Goal: Contribute content

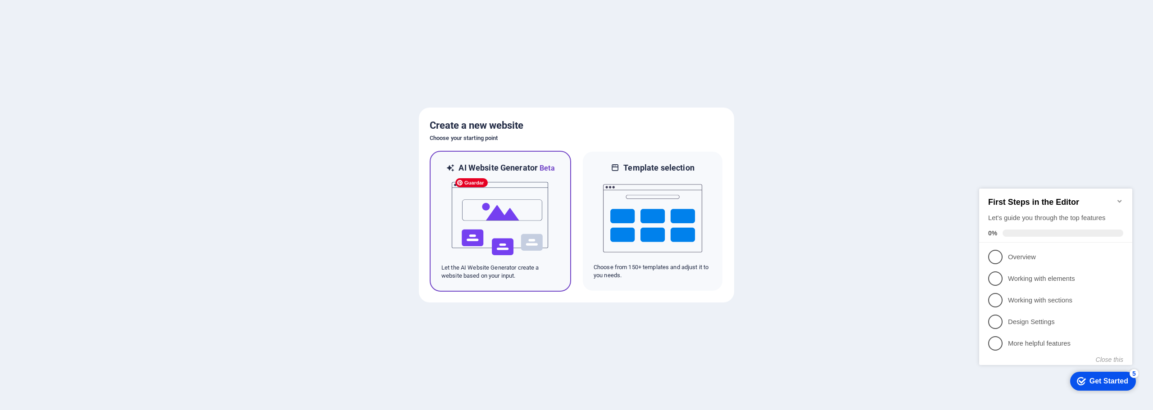
click at [503, 204] on img at bounding box center [500, 219] width 99 height 90
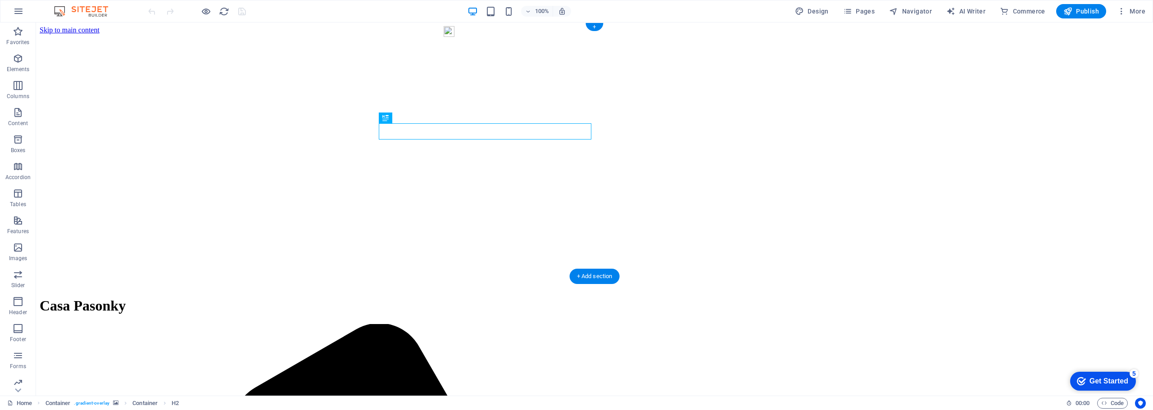
click at [981, 34] on figure at bounding box center [595, 34] width 1110 height 0
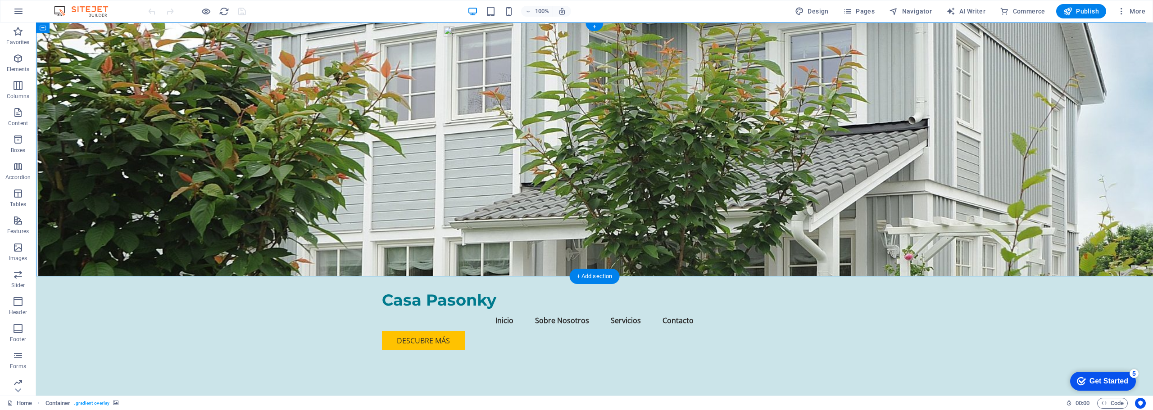
click at [1094, 94] on figure at bounding box center [594, 150] width 1117 height 254
click at [1094, 82] on figure at bounding box center [594, 150] width 1117 height 254
click at [1037, 135] on figure at bounding box center [594, 150] width 1117 height 254
click at [94, 28] on icon at bounding box center [94, 27] width 7 height 9
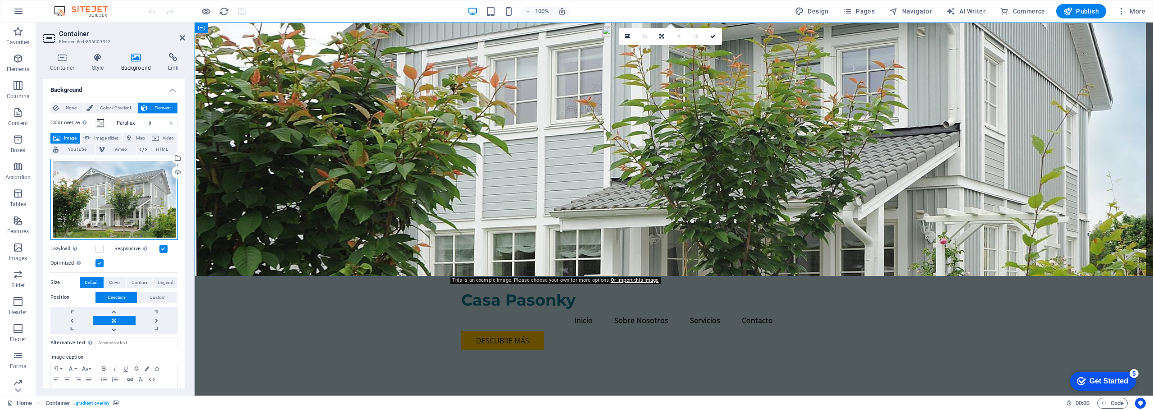
click at [116, 206] on div "Drag files here, click to choose files or select files from Files or our free s…" at bounding box center [113, 199] width 127 height 81
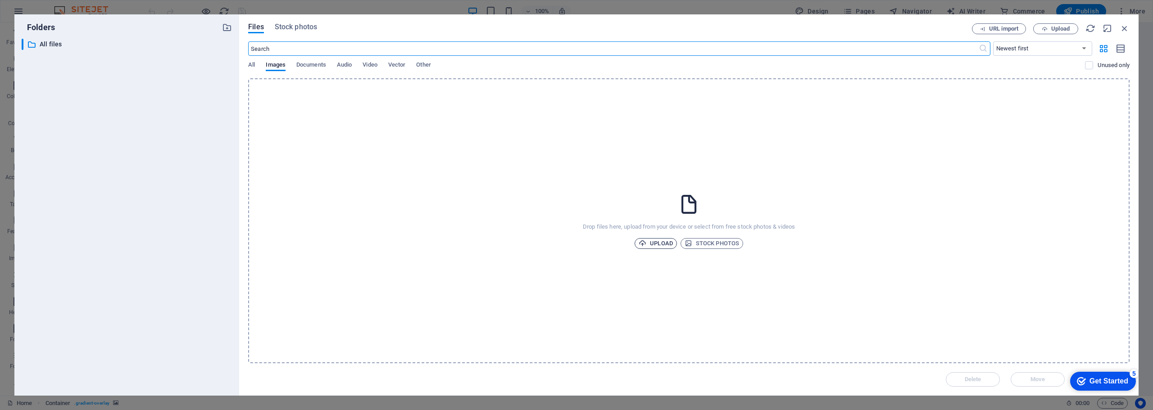
click at [657, 243] on span "Upload" at bounding box center [656, 243] width 34 height 11
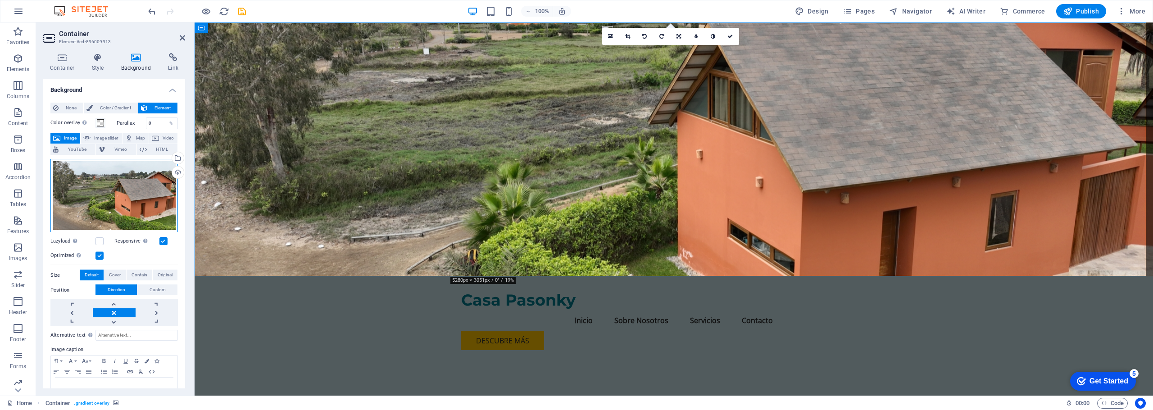
click at [107, 195] on div "Drag files here, click to choose files or select files from Files or our free s…" at bounding box center [113, 196] width 127 height 74
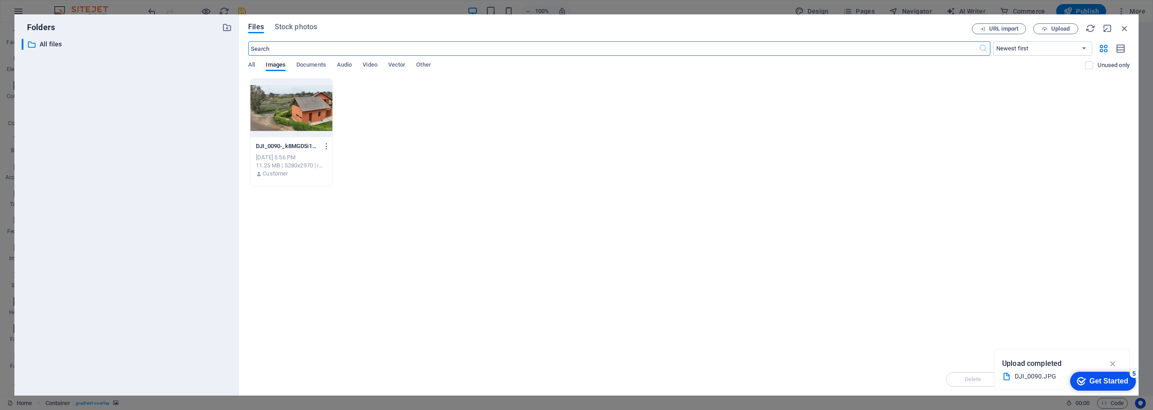
click at [300, 108] on div at bounding box center [291, 108] width 82 height 59
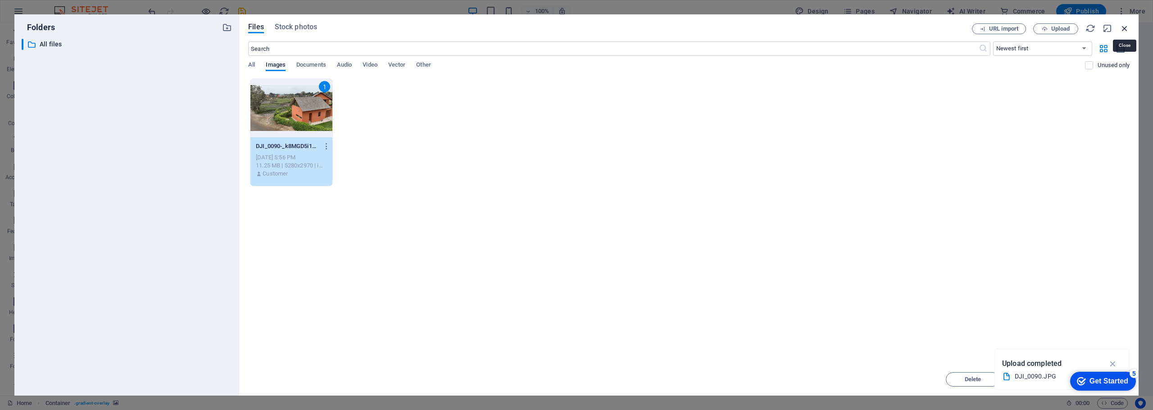
click at [1126, 30] on icon "button" at bounding box center [1125, 28] width 10 height 10
